Goal: Task Accomplishment & Management: Use online tool/utility

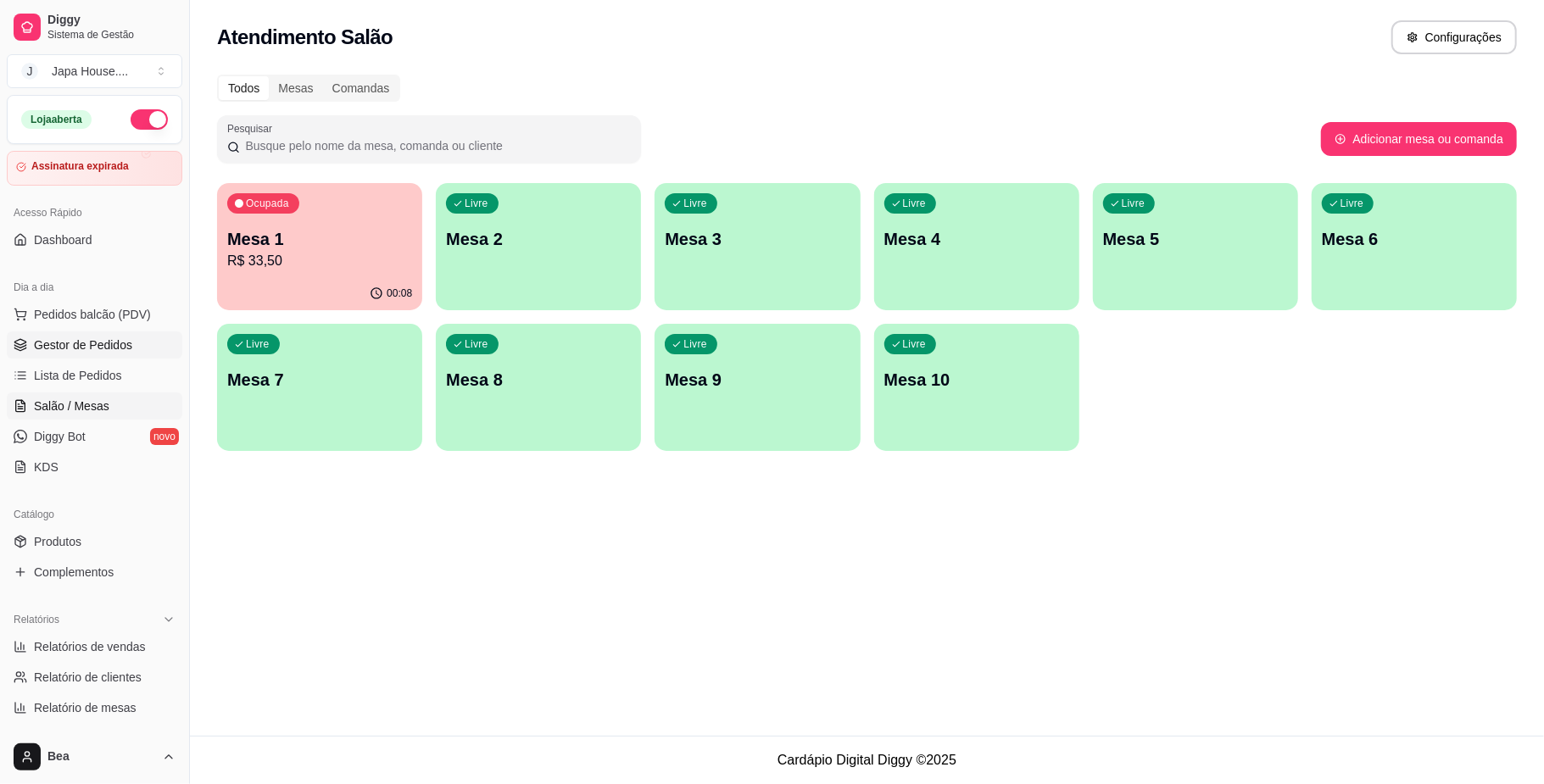
click at [39, 343] on span "Gestor de Pedidos" at bounding box center [83, 345] width 98 height 17
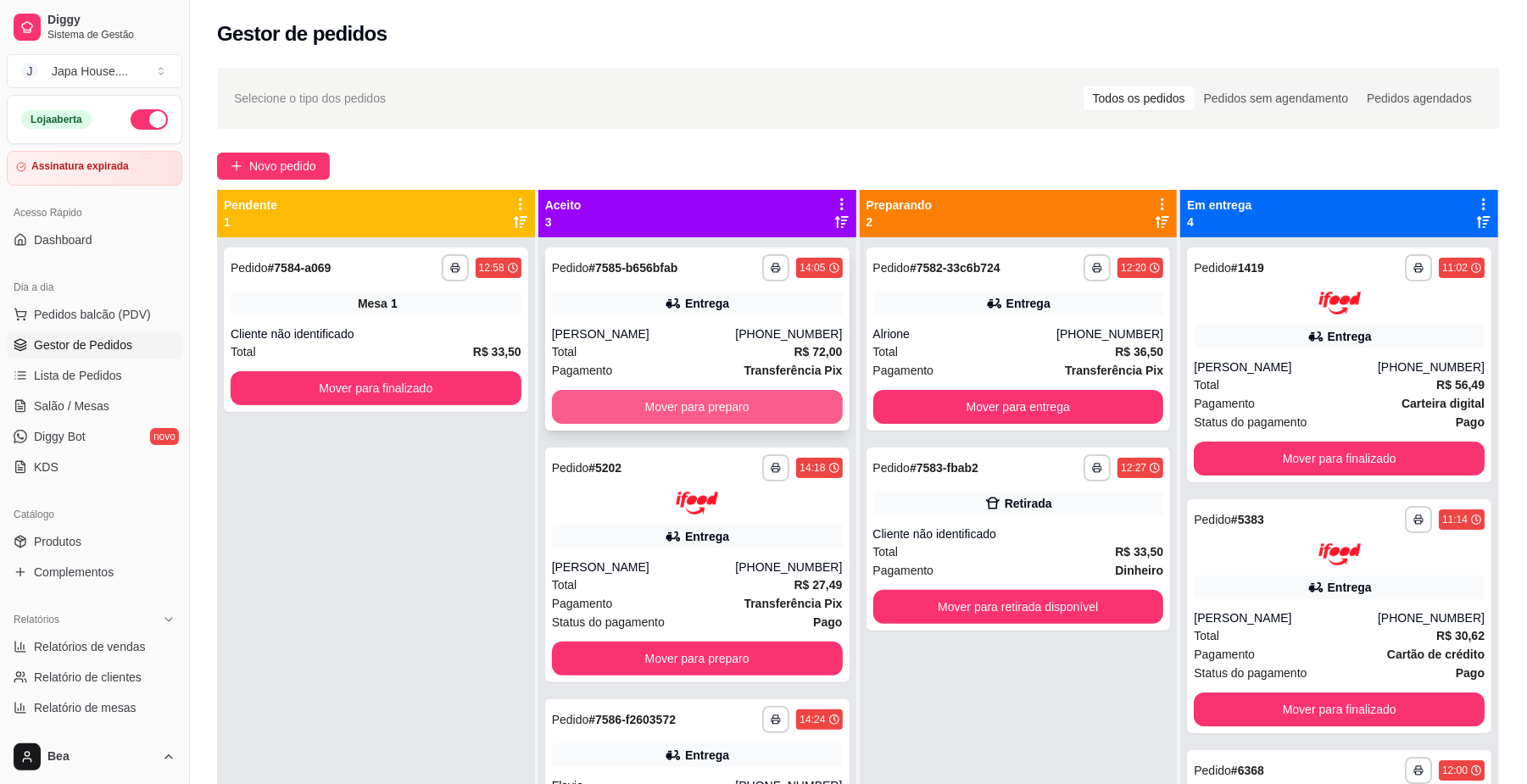
click at [788, 407] on button "Mover para preparo" at bounding box center [697, 407] width 291 height 34
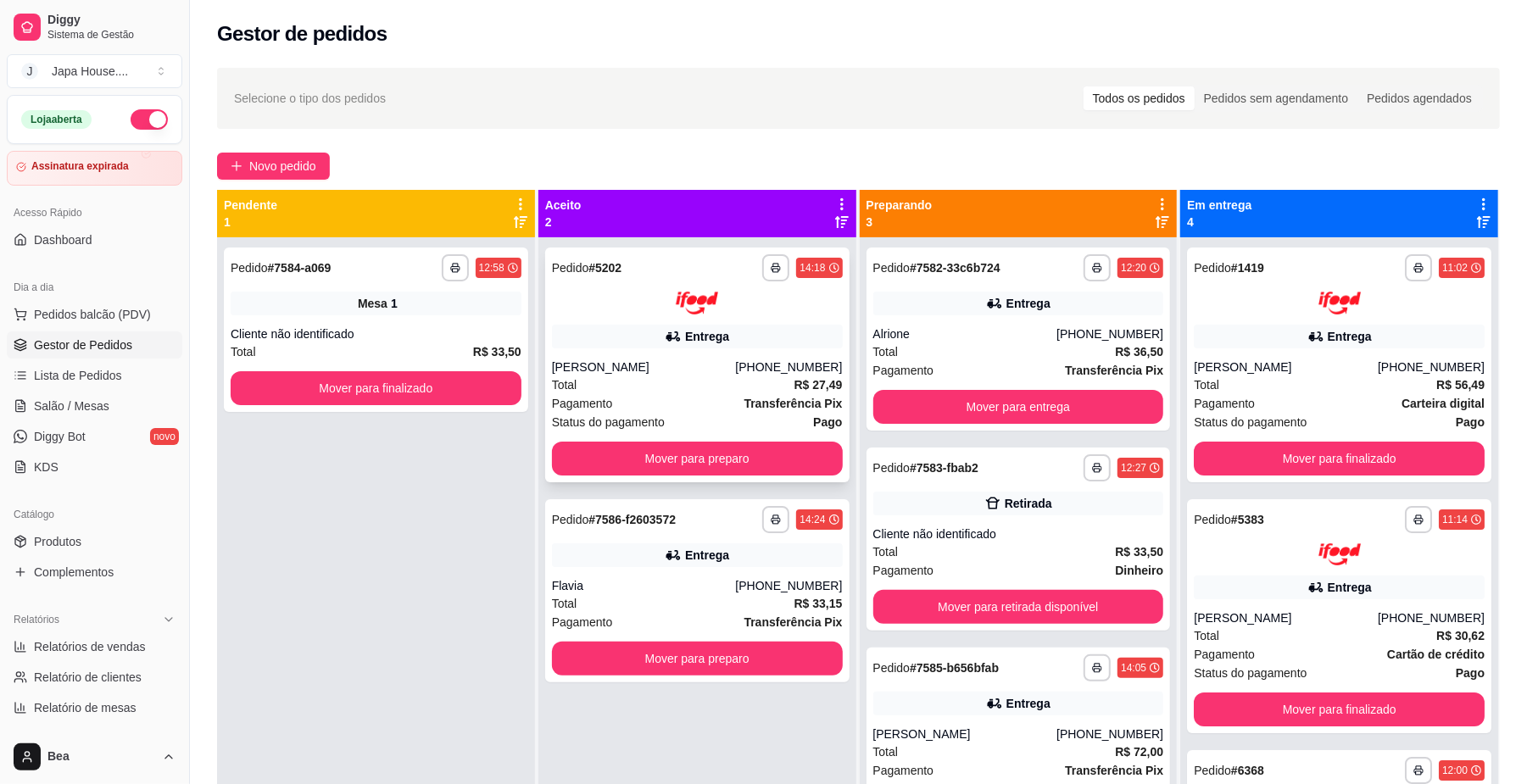
click at [788, 403] on strong "Transferência Pix" at bounding box center [793, 403] width 98 height 14
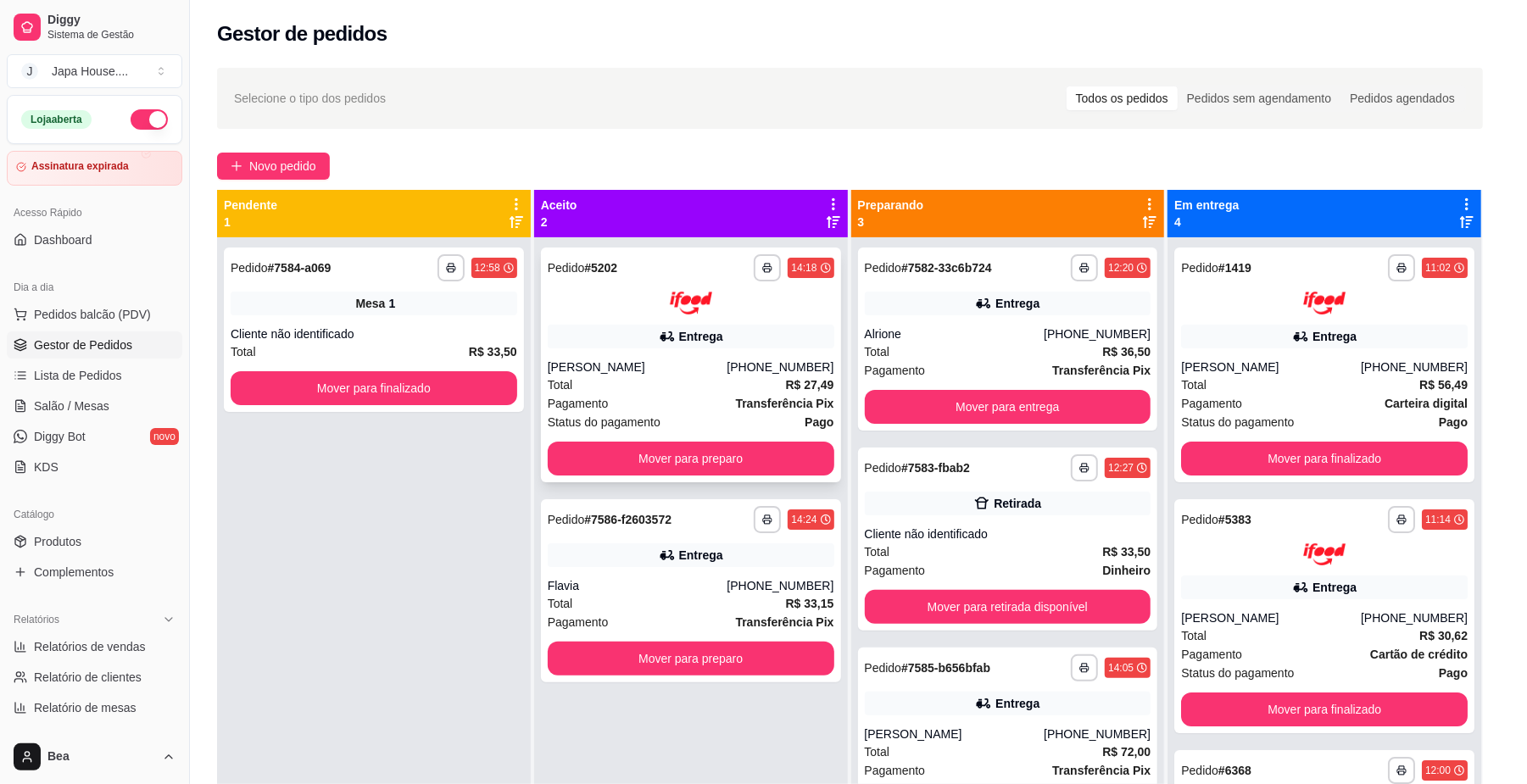
click at [790, 458] on div "feito há 25 minutos Horário do pedido [DATE] 14:18 Status do pedido ACEITO Nome…" at bounding box center [764, 389] width 448 height 553
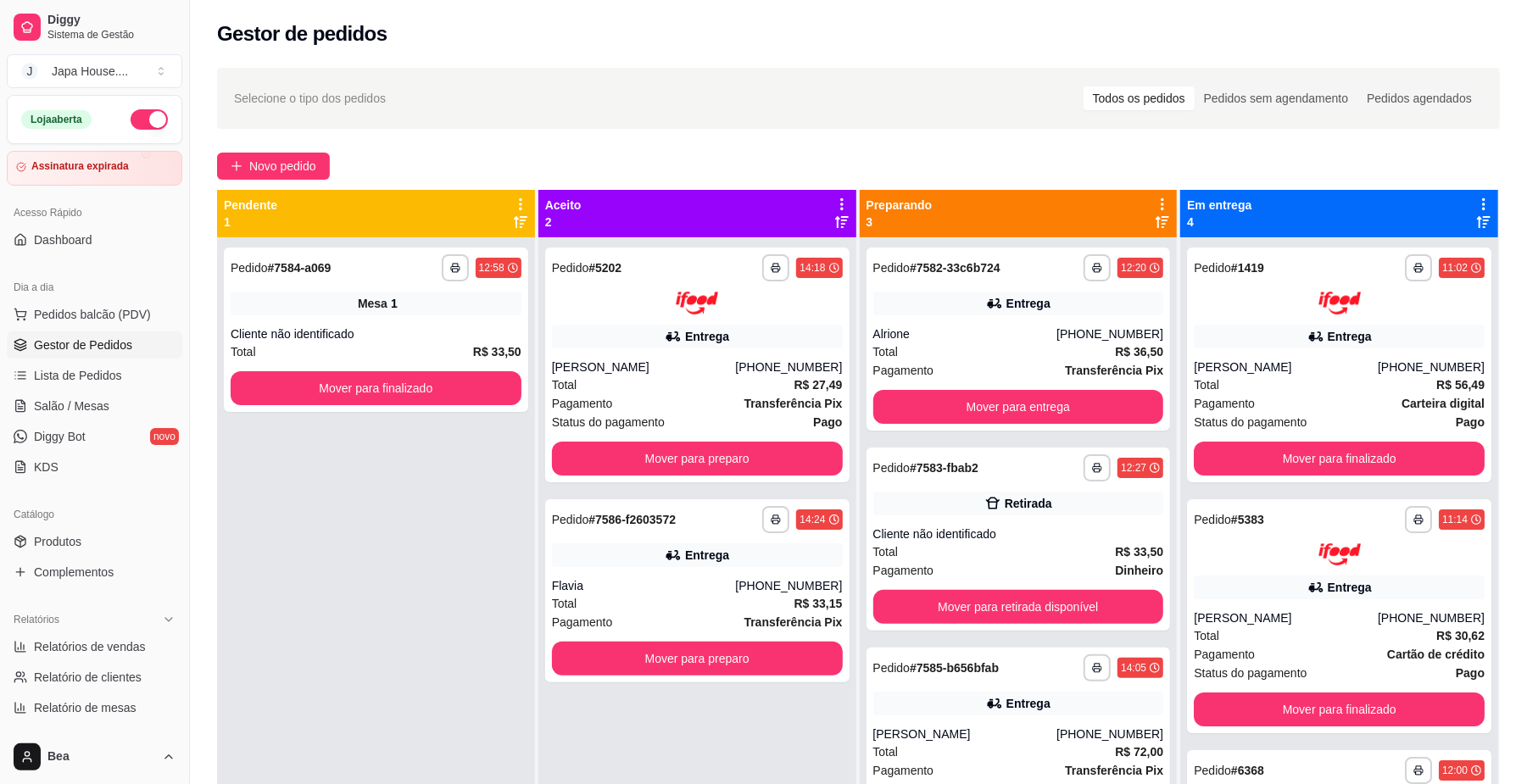
click at [741, 452] on div "**********" at bounding box center [697, 629] width 318 height 784
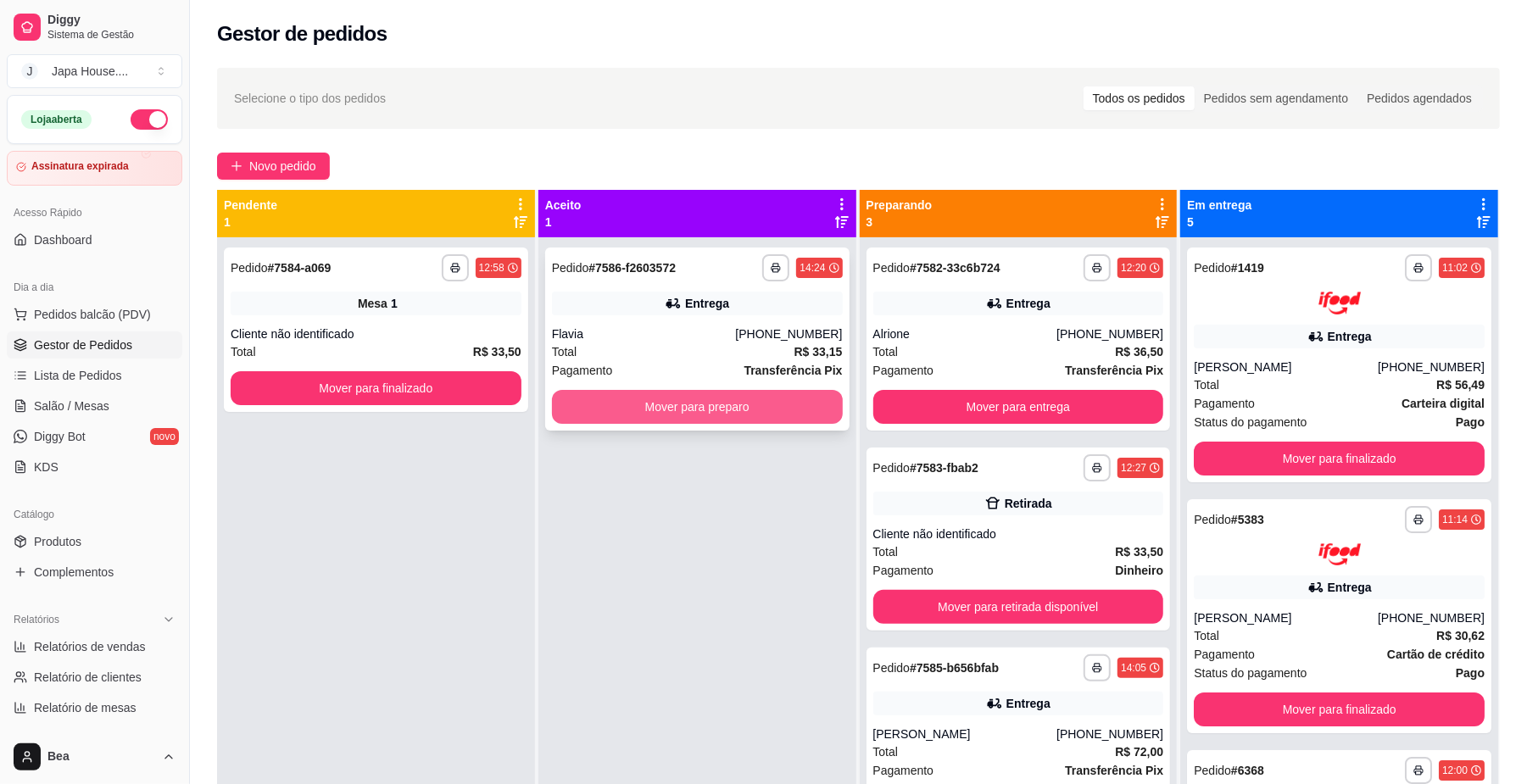
click at [756, 404] on button "Mover para preparo" at bounding box center [697, 407] width 291 height 34
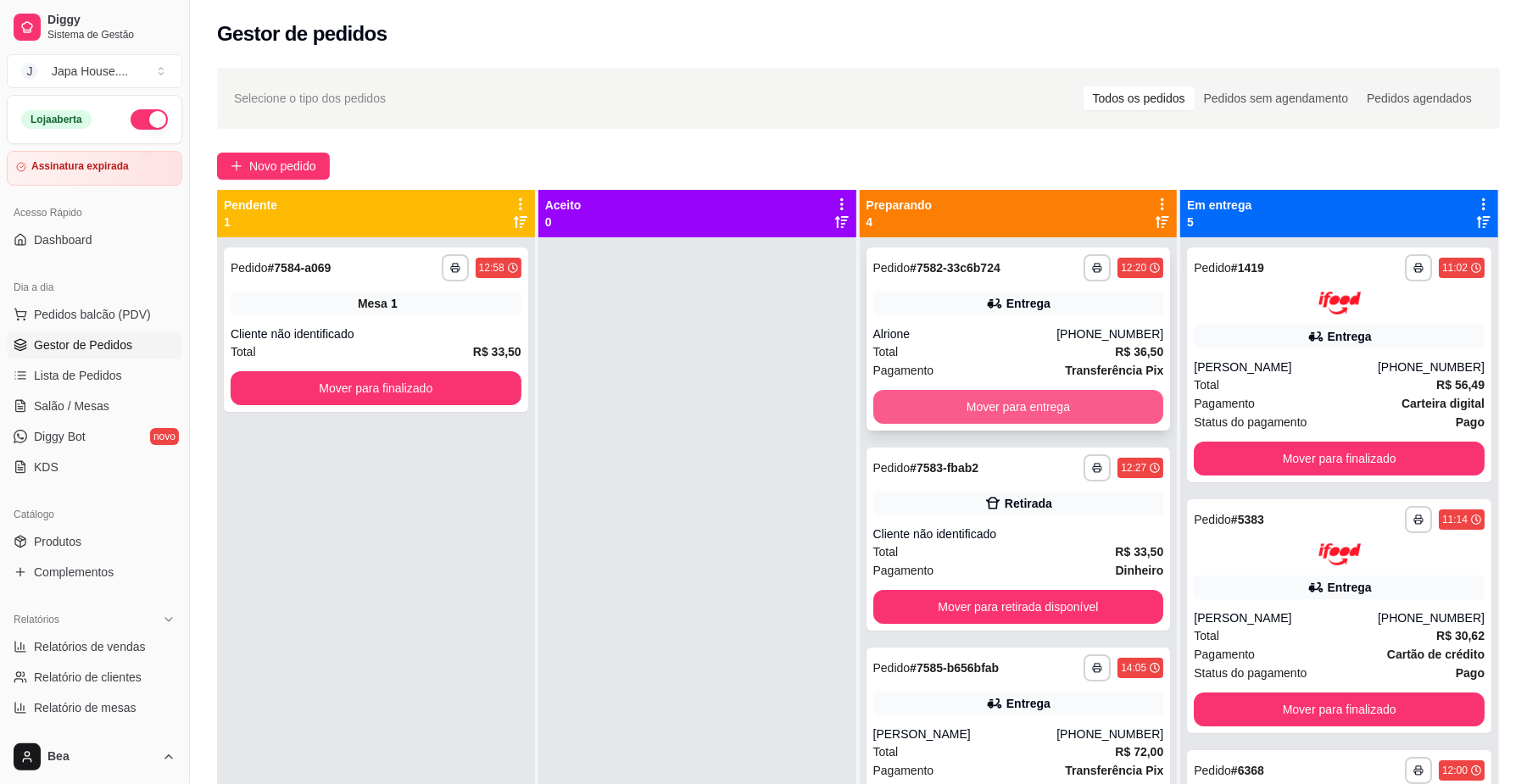
click at [1048, 398] on button "Mover para entrega" at bounding box center [1019, 407] width 291 height 34
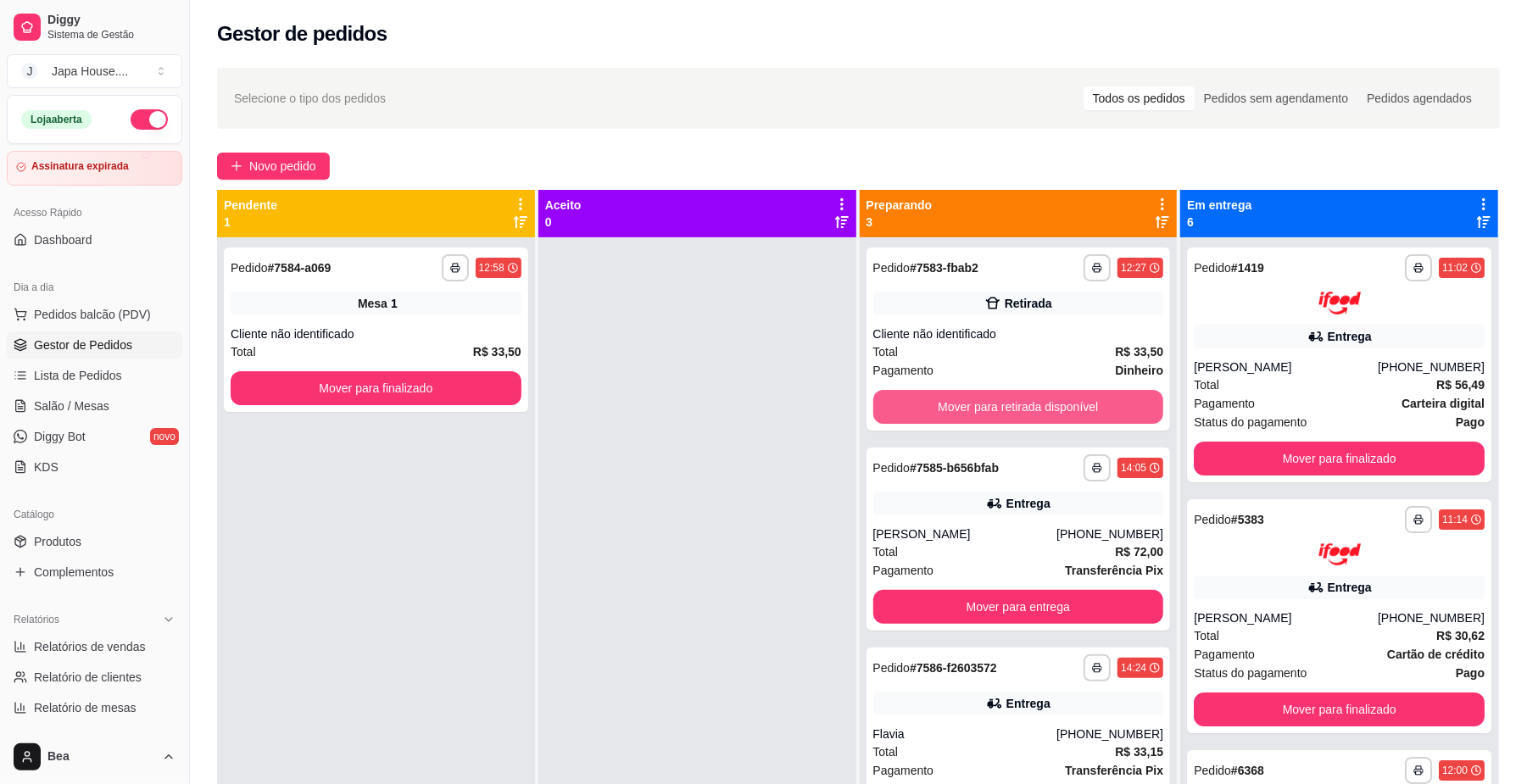
click at [1048, 398] on button "Mover para retirada disponível" at bounding box center [1019, 407] width 291 height 34
click at [1048, 589] on button "Mover para entrega" at bounding box center [1019, 606] width 291 height 34
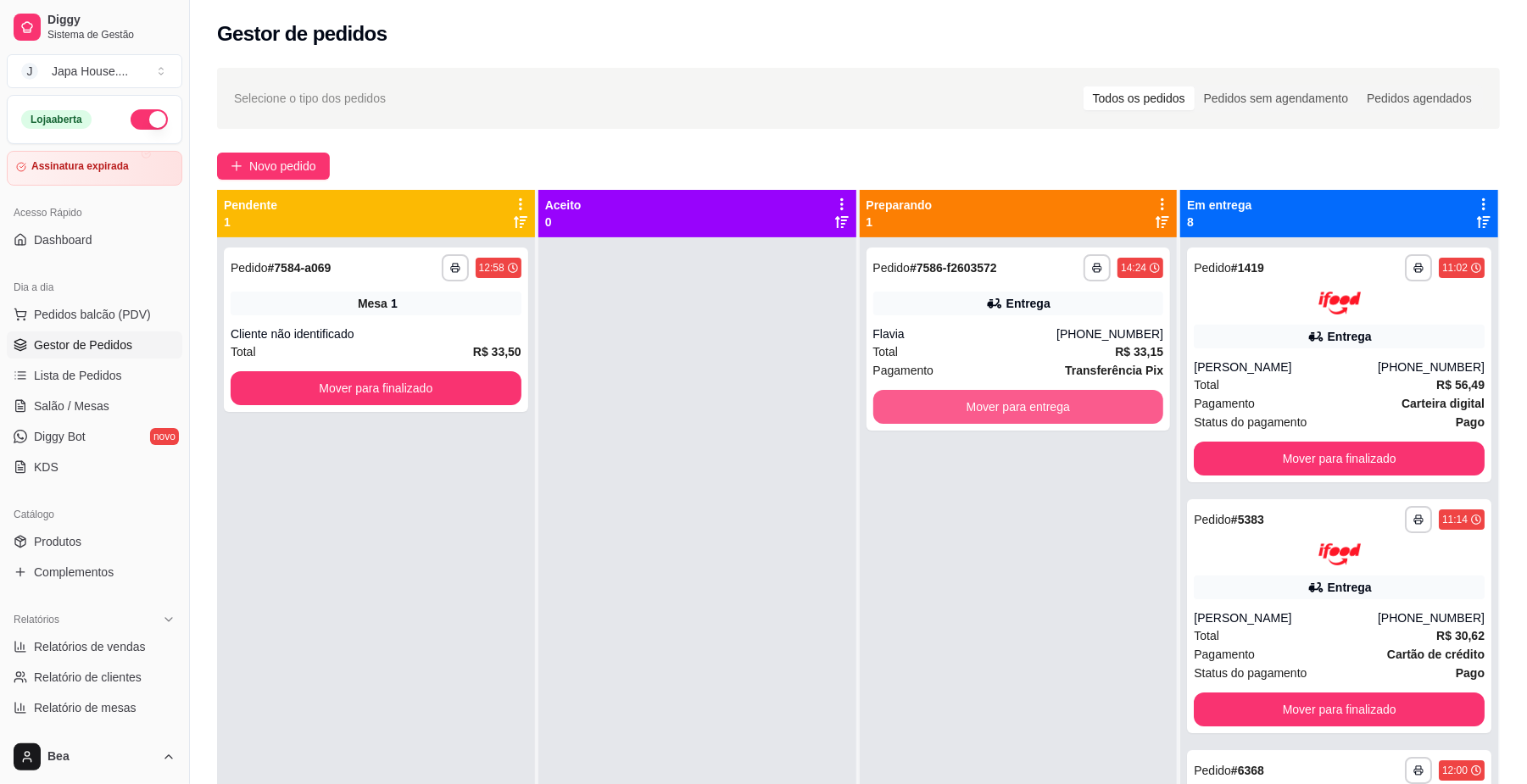
click at [1048, 398] on button "Mover para entrega" at bounding box center [1019, 407] width 291 height 34
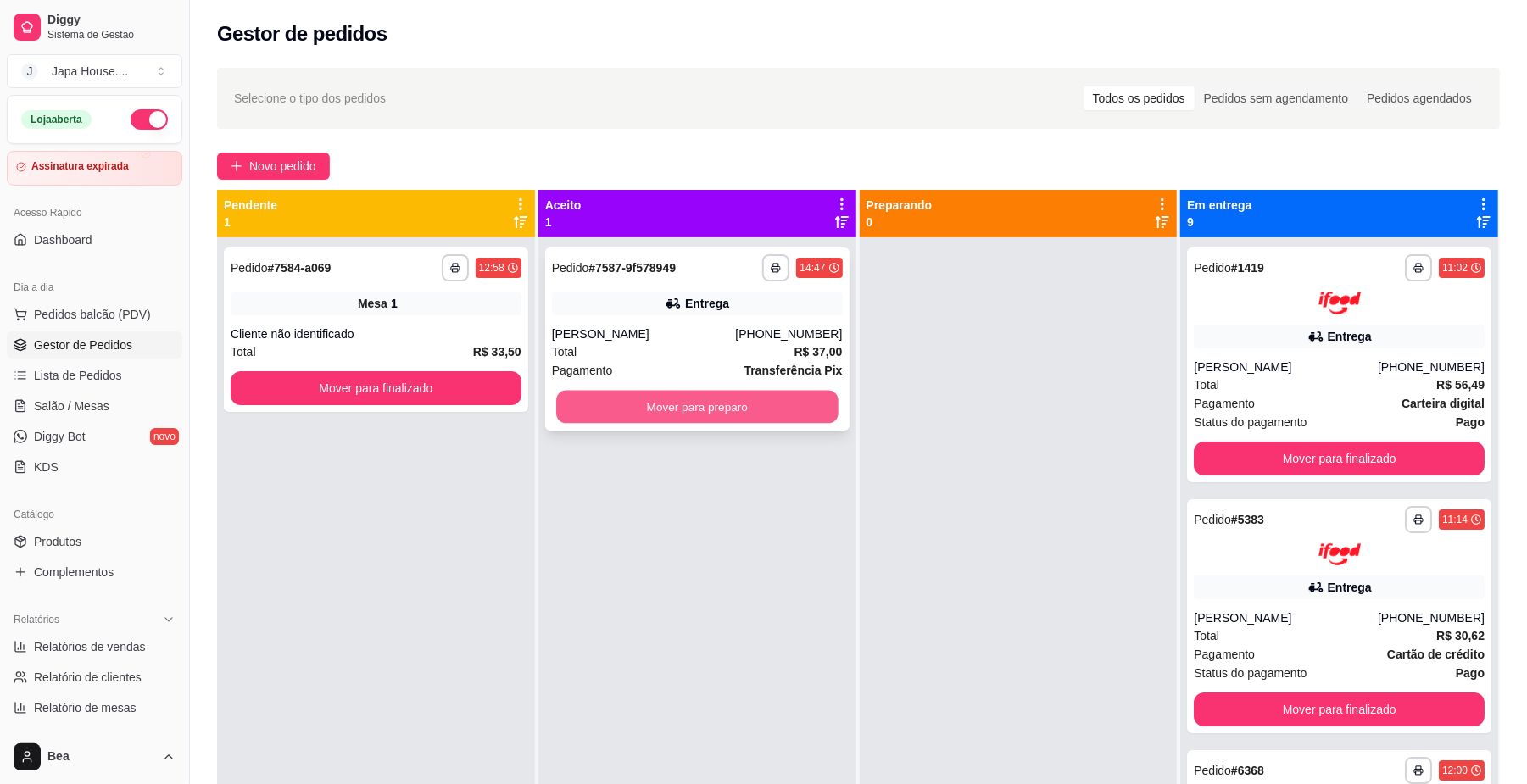
click at [631, 407] on button "Mover para preparo" at bounding box center [696, 407] width 281 height 33
